Goal: Find specific page/section: Find specific page/section

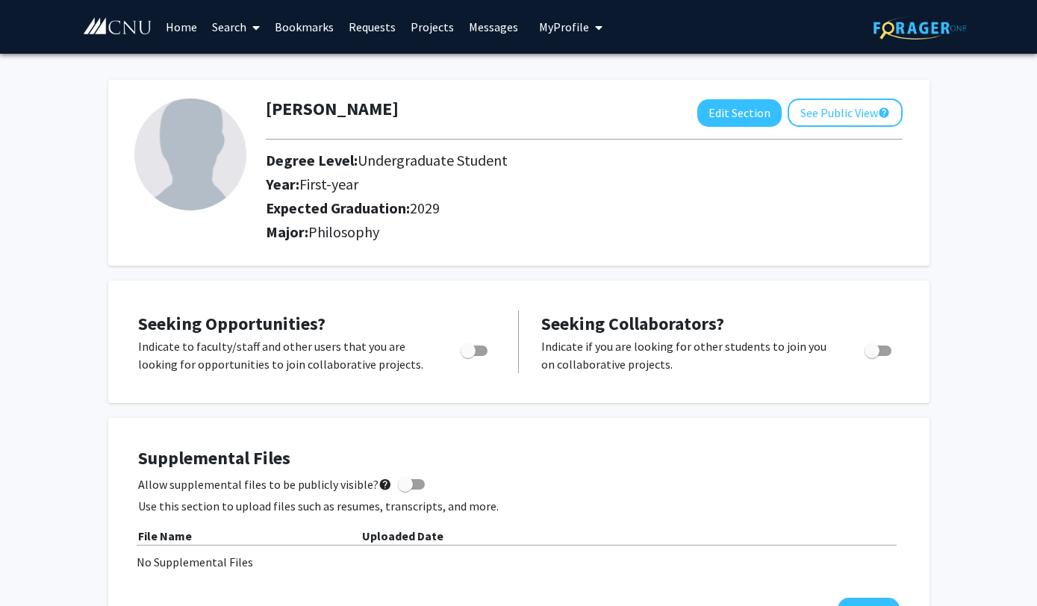
click at [196, 40] on link "Home" at bounding box center [181, 27] width 46 height 52
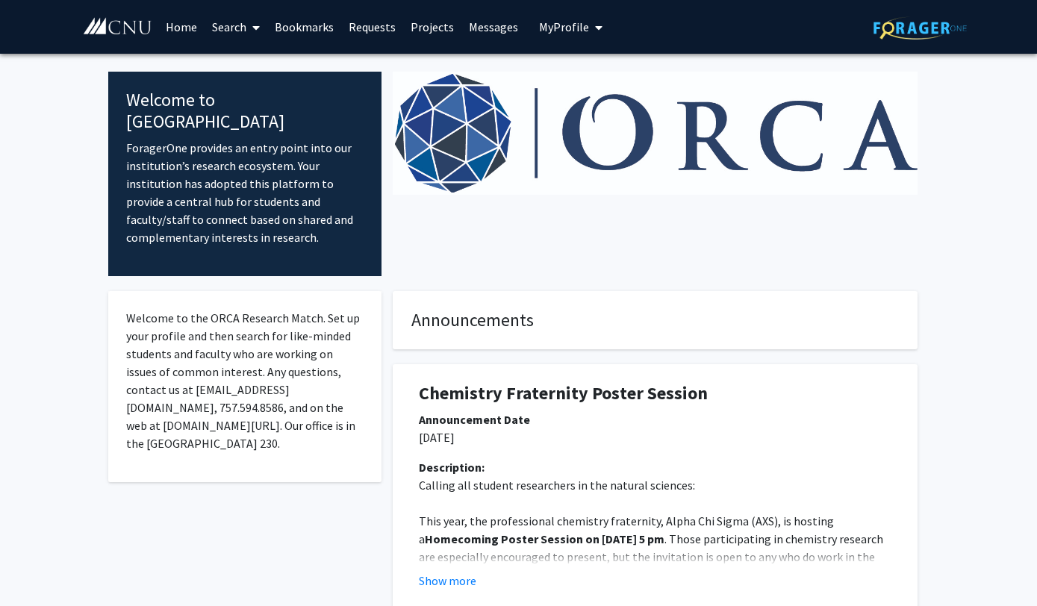
click at [236, 28] on link "Search" at bounding box center [235, 27] width 63 height 52
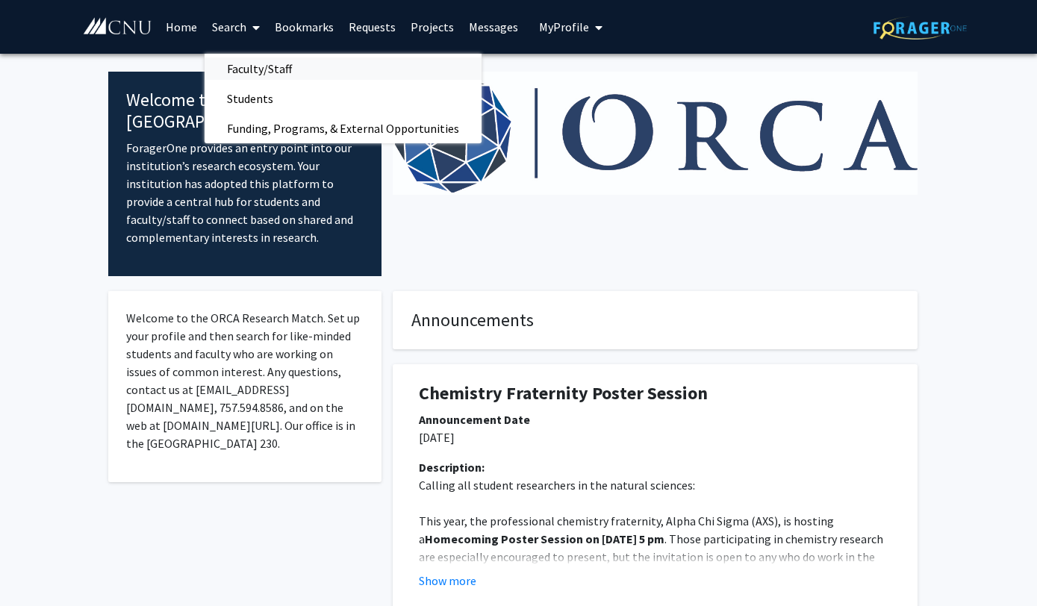
click at [241, 68] on span "Faculty/Staff" at bounding box center [259, 69] width 110 height 30
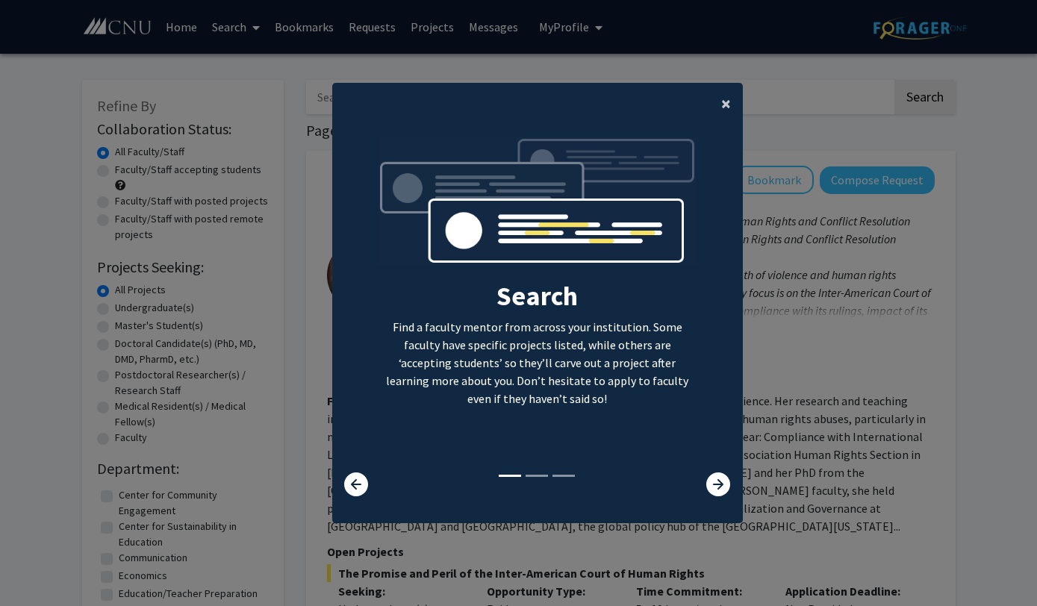
click at [721, 106] on span "×" at bounding box center [726, 103] width 10 height 23
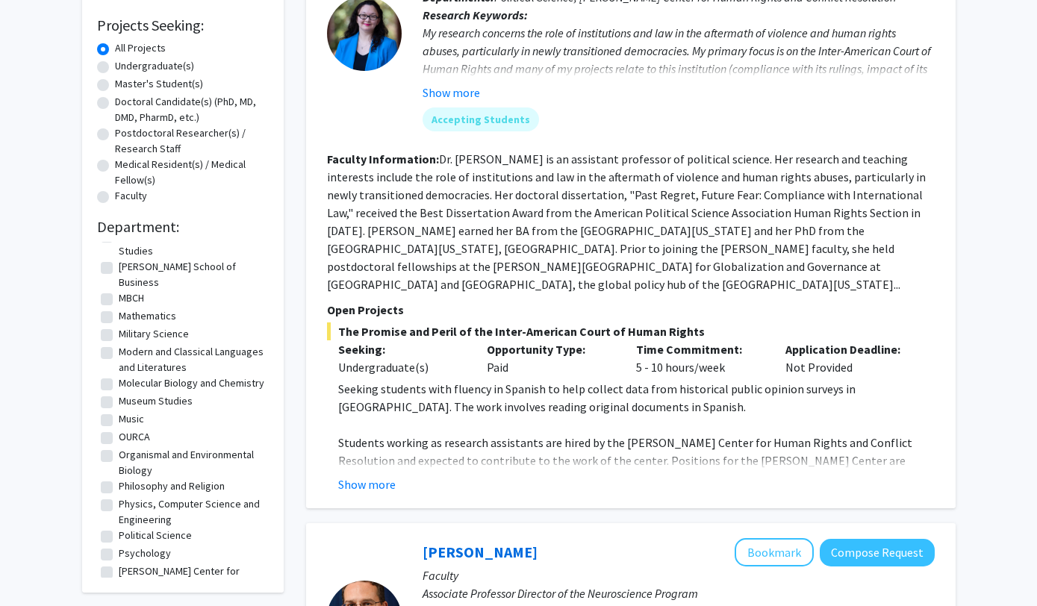
scroll to position [322, 0]
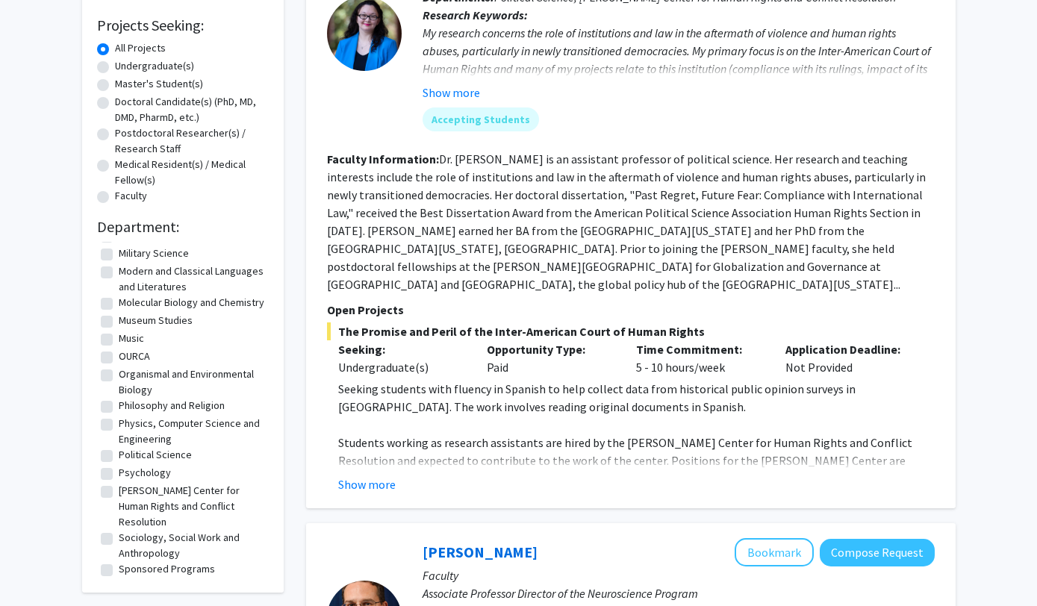
click at [175, 398] on label "Philosophy and Religion" at bounding box center [172, 406] width 106 height 16
click at [128, 398] on input "Philosophy and Religion" at bounding box center [124, 403] width 10 height 10
checkbox input "true"
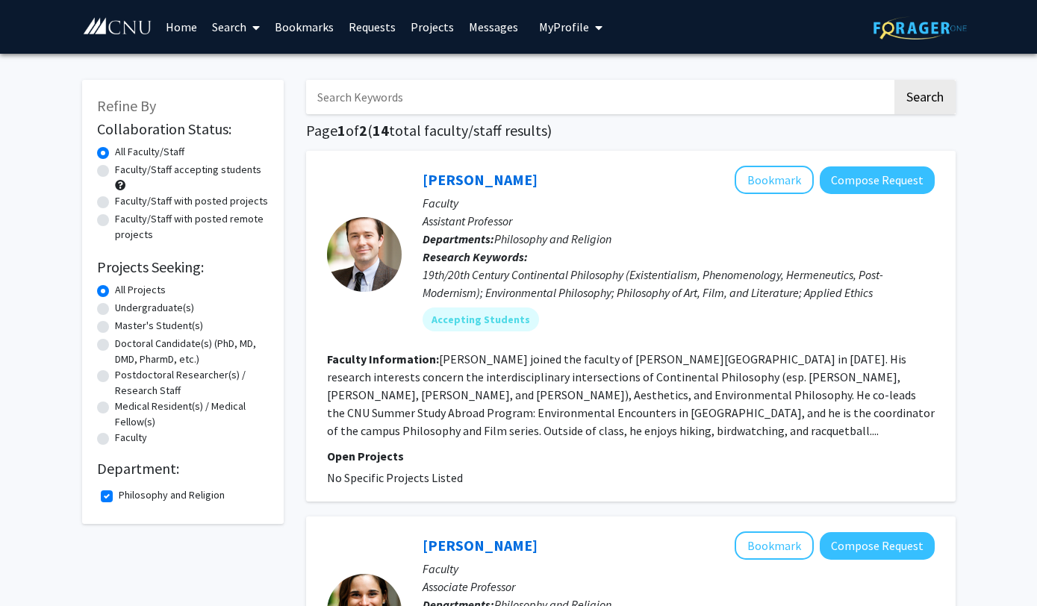
click at [134, 28] on img at bounding box center [117, 26] width 71 height 19
